Goal: Information Seeking & Learning: Learn about a topic

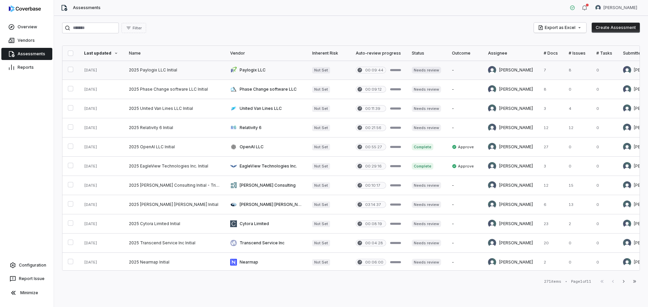
click at [135, 71] on link at bounding box center [174, 70] width 101 height 19
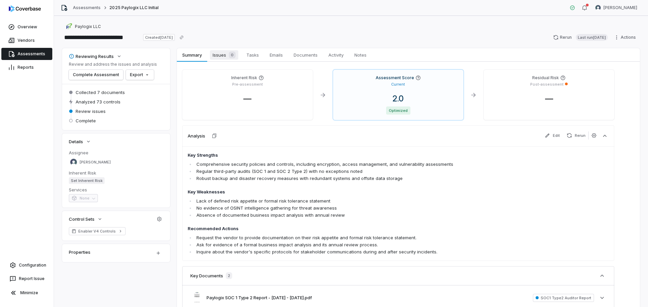
click at [227, 60] on link "Issues 0 Issues 0" at bounding box center [224, 54] width 34 height 13
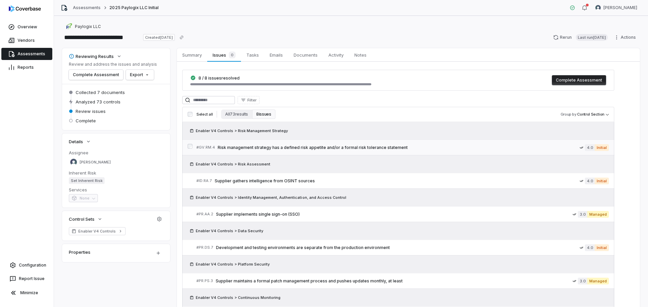
click at [310, 148] on span "Risk management strategy has a defined risk appetite and/or a formal risk toler…" at bounding box center [399, 147] width 362 height 5
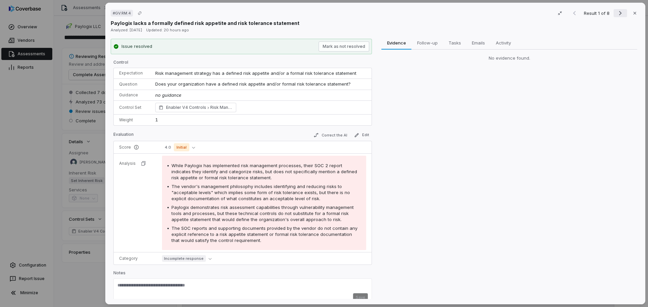
click at [616, 11] on icon "Next result" at bounding box center [620, 13] width 8 height 8
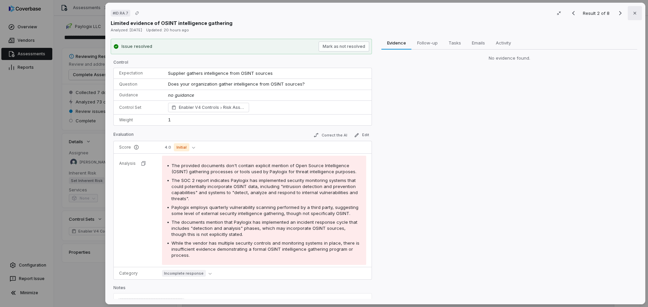
click at [632, 15] on icon "button" at bounding box center [634, 12] width 5 height 5
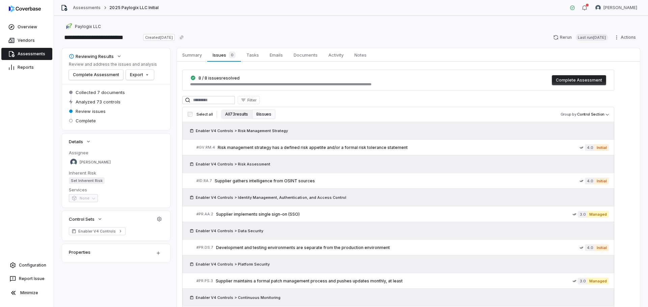
click at [230, 113] on button "All 73 results" at bounding box center [236, 114] width 31 height 9
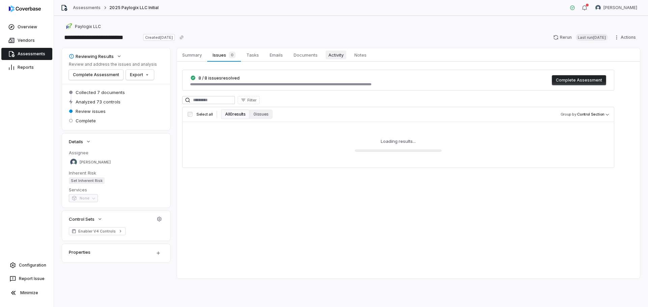
click at [339, 54] on span "Activity" at bounding box center [336, 55] width 21 height 9
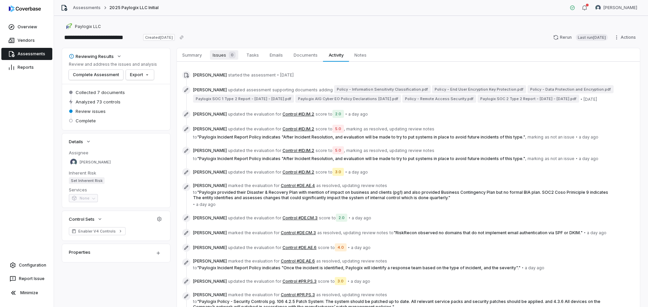
click at [222, 58] on span "Issues 0" at bounding box center [224, 54] width 28 height 9
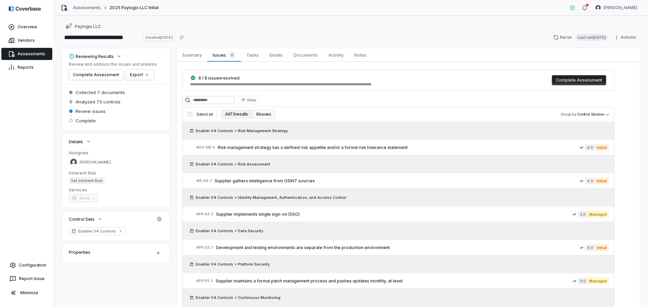
click at [229, 115] on button "All 73 results" at bounding box center [236, 114] width 31 height 9
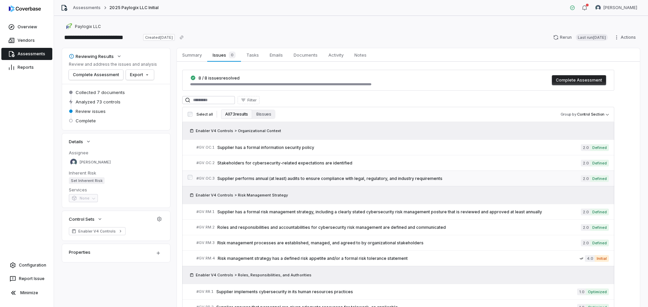
click at [363, 177] on span "Supplier performs annual (at least) audits to ensure compliance with legal, reg…" at bounding box center [398, 178] width 363 height 5
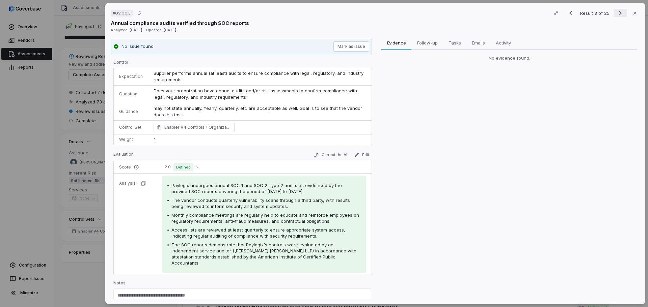
click at [613, 12] on button "Next result" at bounding box center [619, 13] width 13 height 8
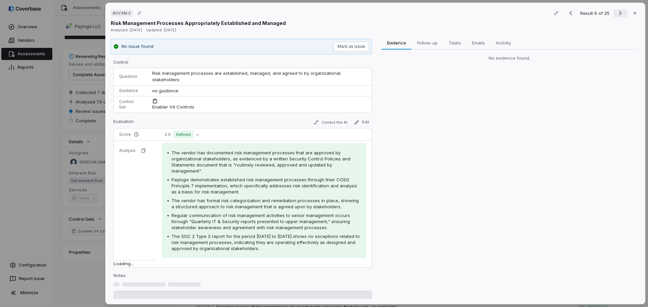
click at [613, 12] on button "Next result" at bounding box center [619, 13] width 13 height 8
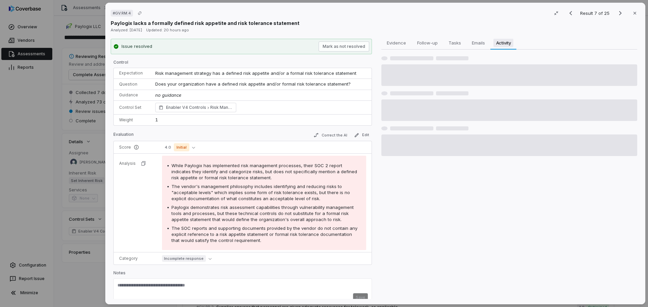
click at [503, 42] on span "Activity" at bounding box center [503, 42] width 20 height 9
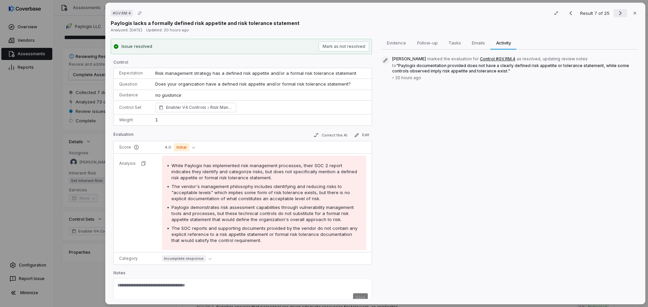
click at [618, 11] on icon "Next result" at bounding box center [620, 13] width 8 height 8
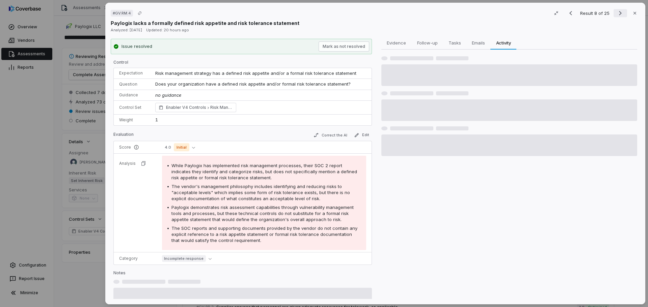
click at [618, 11] on icon "Next result" at bounding box center [620, 13] width 8 height 8
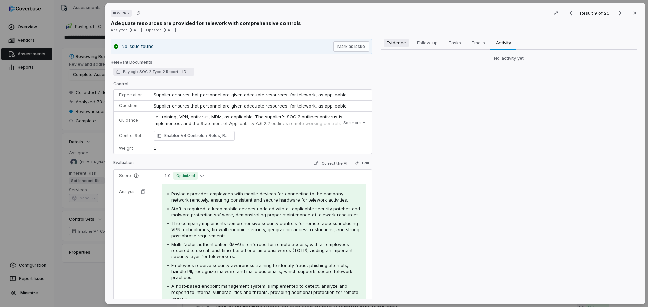
click at [382, 44] on button "Evidence Evidence" at bounding box center [396, 42] width 30 height 13
click at [616, 14] on icon "Next result" at bounding box center [620, 13] width 8 height 8
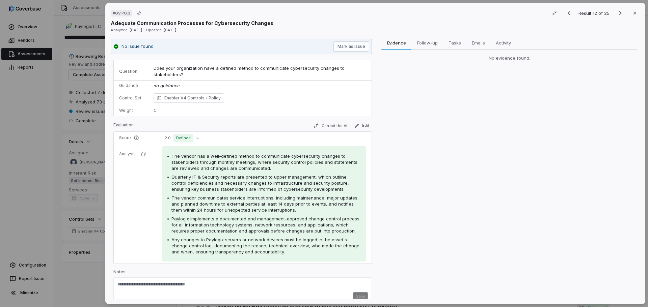
scroll to position [31, 0]
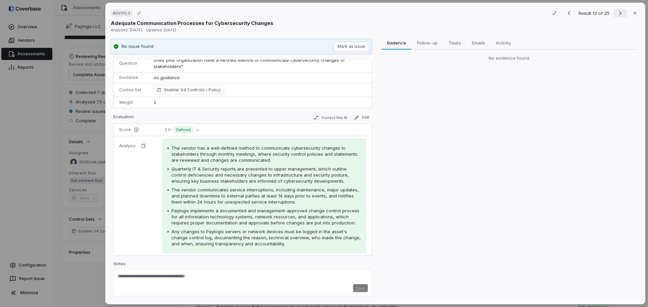
click at [619, 13] on icon "Next result" at bounding box center [620, 13] width 8 height 8
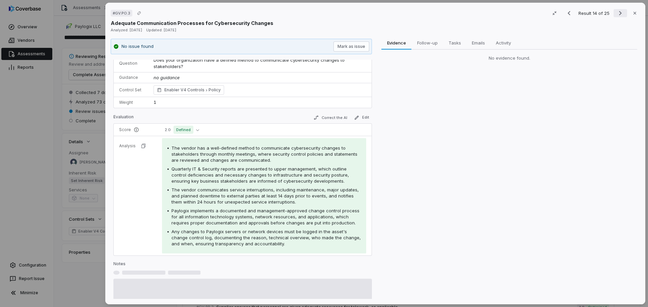
click at [619, 13] on icon "Next result" at bounding box center [620, 13] width 8 height 8
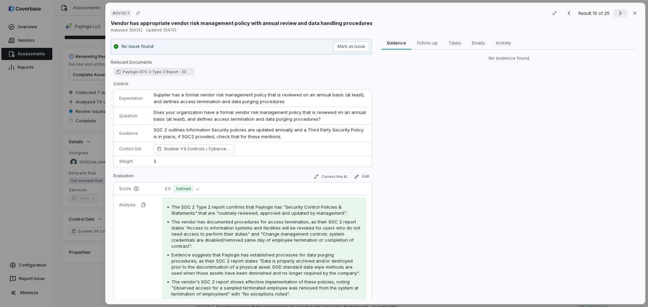
click at [616, 13] on icon "Next result" at bounding box center [620, 13] width 8 height 8
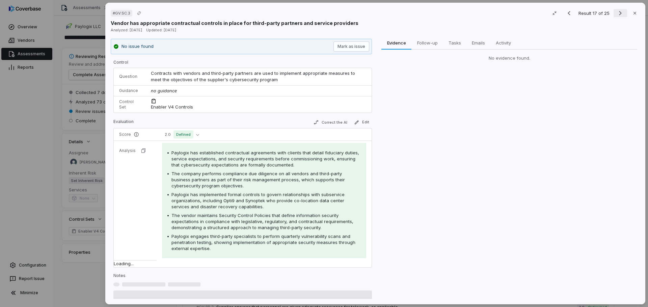
click at [616, 13] on icon "Next result" at bounding box center [620, 13] width 8 height 8
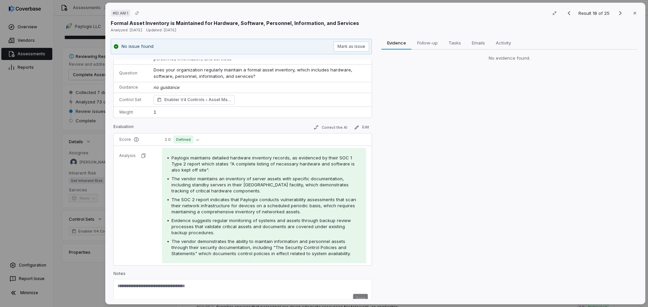
scroll to position [31, 0]
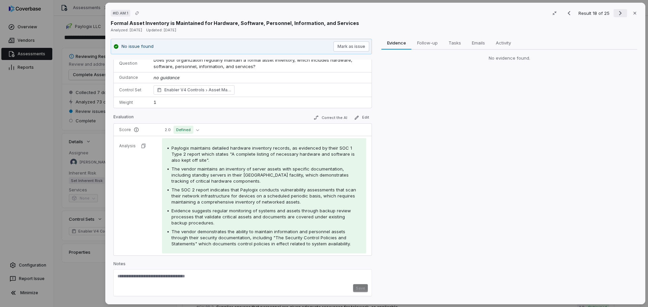
click at [616, 16] on icon "Next result" at bounding box center [620, 13] width 8 height 8
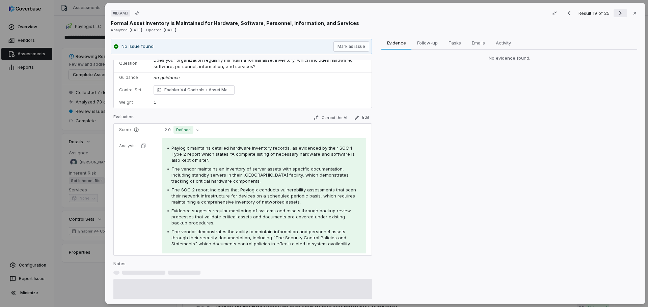
click at [616, 16] on icon "Next result" at bounding box center [620, 13] width 8 height 8
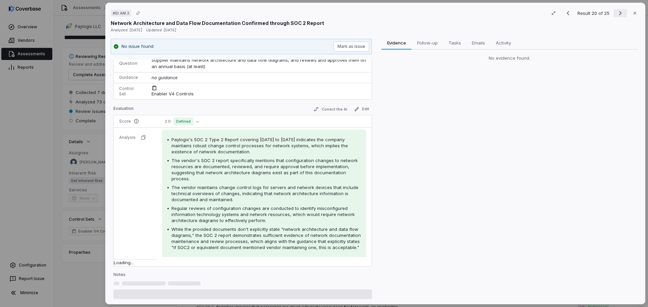
click at [616, 16] on icon "Next result" at bounding box center [620, 13] width 8 height 8
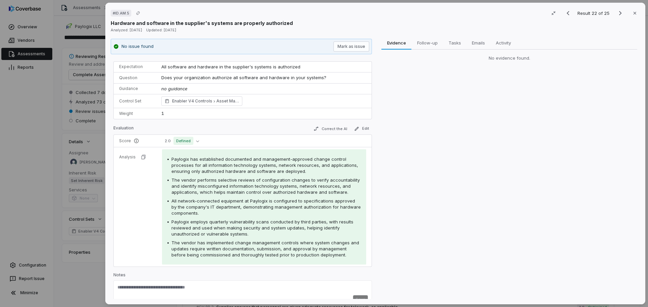
scroll to position [18, 0]
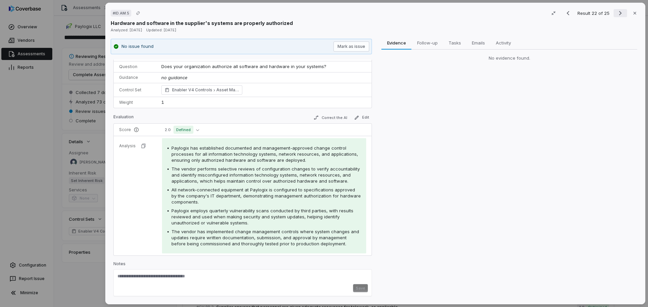
click at [616, 12] on icon "Next result" at bounding box center [620, 13] width 8 height 8
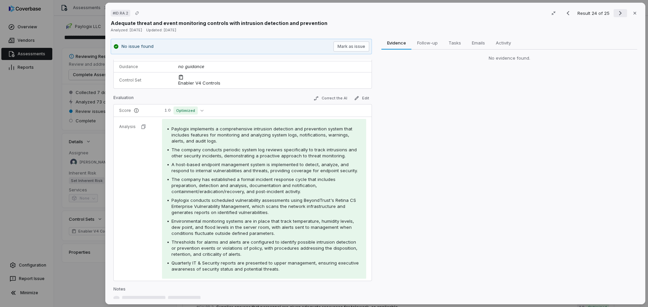
click at [616, 12] on icon "Next result" at bounding box center [620, 13] width 8 height 8
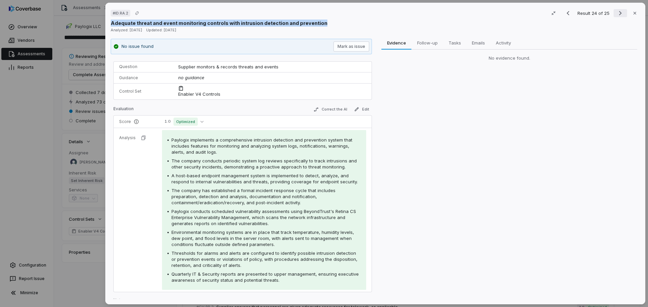
click at [616, 12] on div "Result 24 of 25 Close" at bounding box center [600, 13] width 79 height 10
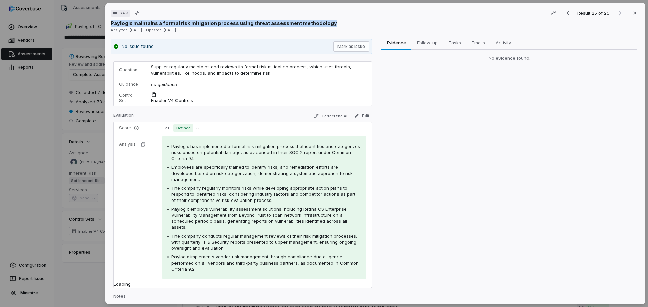
scroll to position [13, 0]
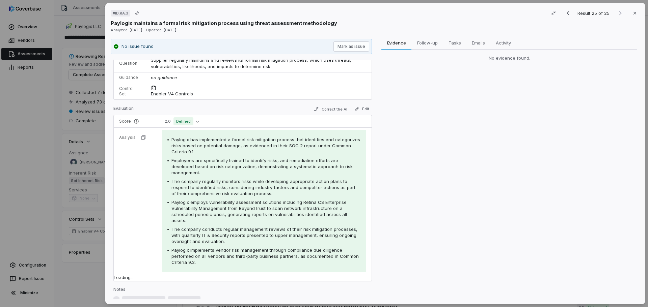
click at [542, 160] on div "Evidence Evidence Follow-up Follow-up Tasks Tasks Emails Emails Activity Activi…" at bounding box center [509, 169] width 261 height 261
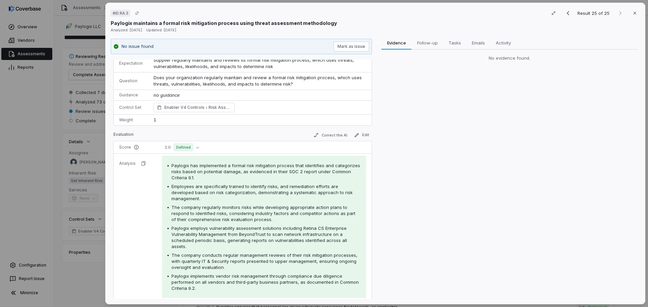
scroll to position [31, 0]
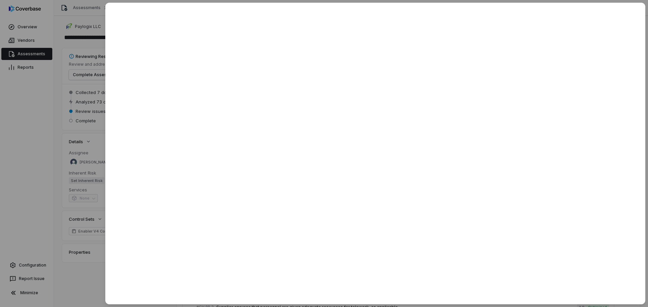
click at [101, 284] on div at bounding box center [324, 153] width 648 height 307
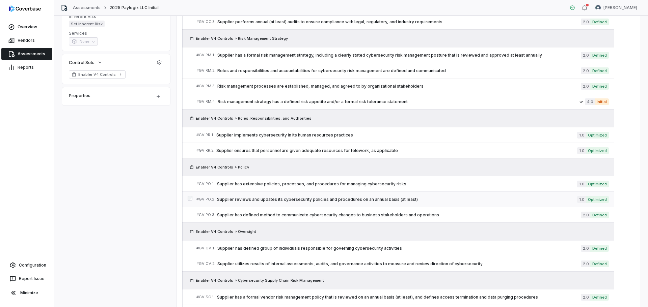
scroll to position [169, 0]
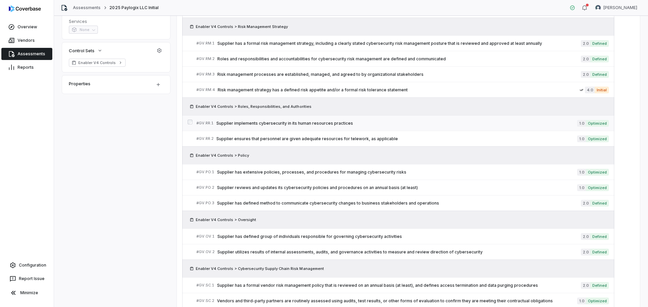
click at [282, 121] on span "Supplier implements cybersecurity in its human resources practices" at bounding box center [396, 123] width 361 height 5
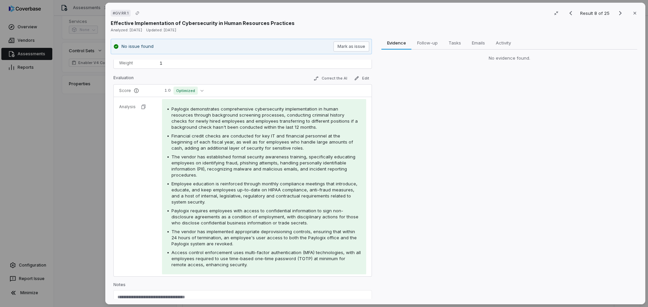
scroll to position [67, 0]
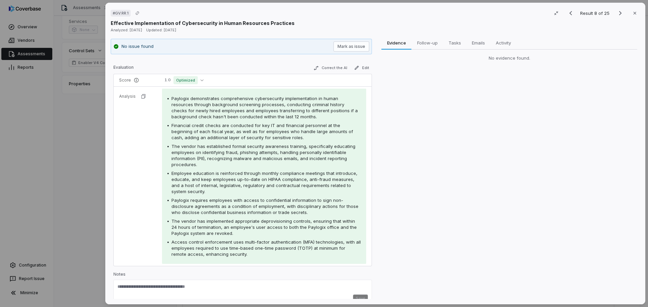
click at [75, 212] on div "# GV.RR.1 Result 8 of 25 Close Effective Implementation of Cybersecurity in Hum…" at bounding box center [324, 153] width 648 height 307
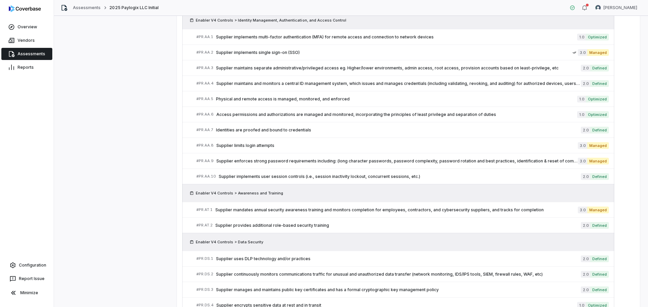
scroll to position [753, 0]
click at [349, 142] on div "# PR.AA.8 Supplier limits login attempts" at bounding box center [386, 145] width 381 height 7
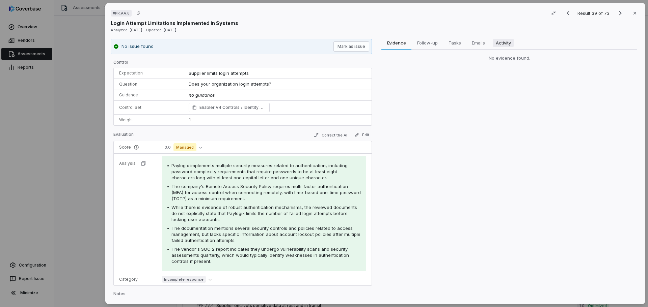
click at [499, 46] on span "Activity" at bounding box center [503, 42] width 21 height 9
click at [394, 46] on span "Evidence" at bounding box center [396, 42] width 25 height 9
click at [616, 13] on icon "Next result" at bounding box center [620, 13] width 8 height 8
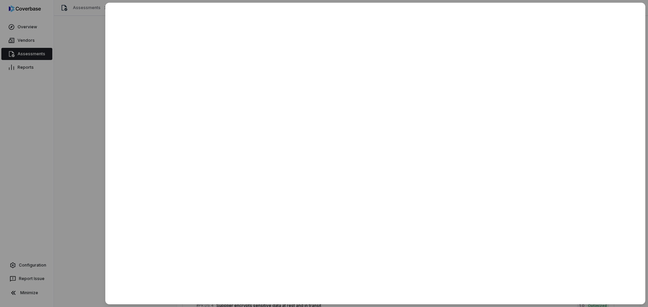
click at [87, 135] on div at bounding box center [324, 153] width 648 height 307
